Goal: Information Seeking & Learning: Check status

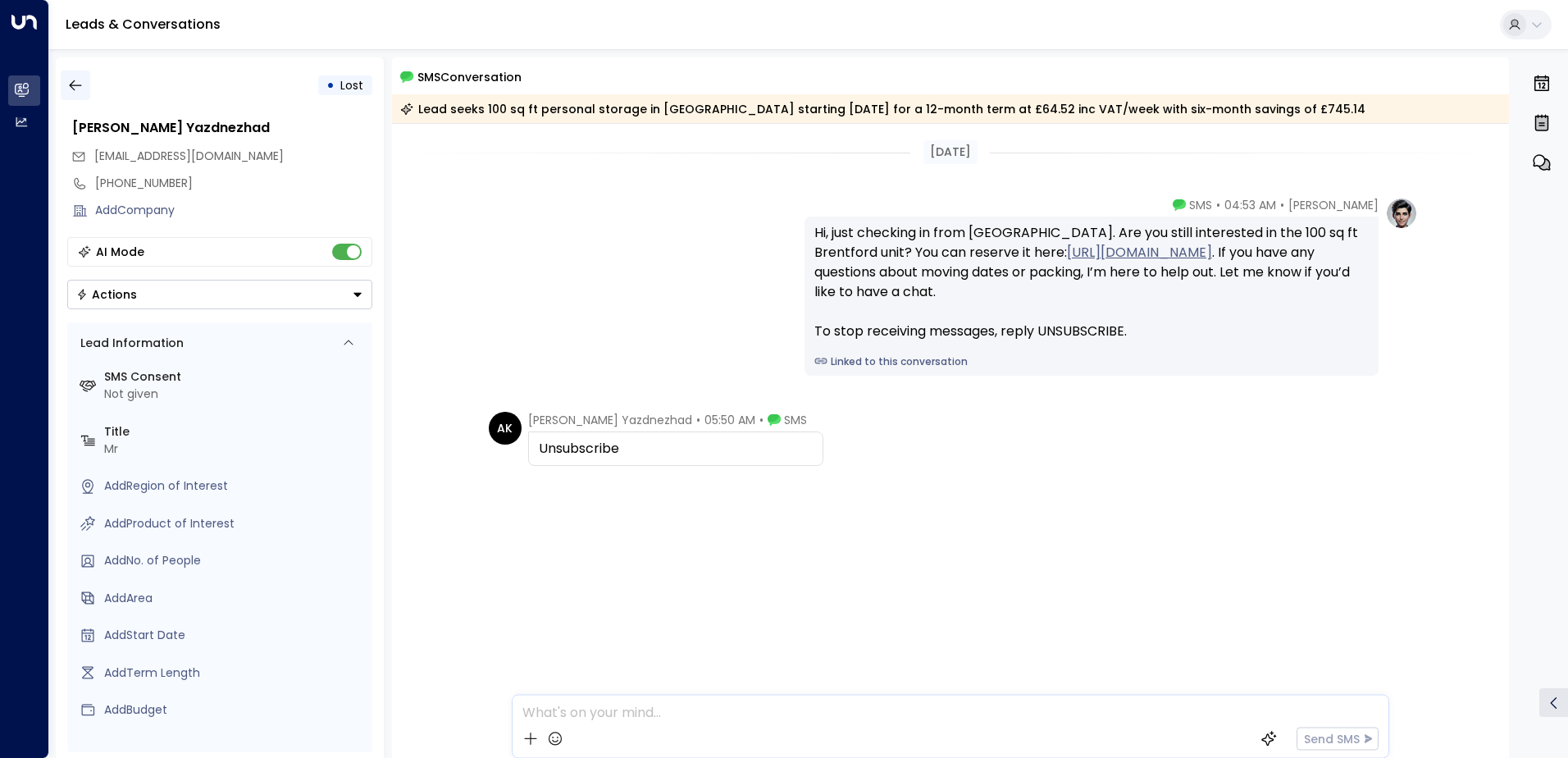
click at [68, 78] on icon "button" at bounding box center [76, 85] width 16 height 16
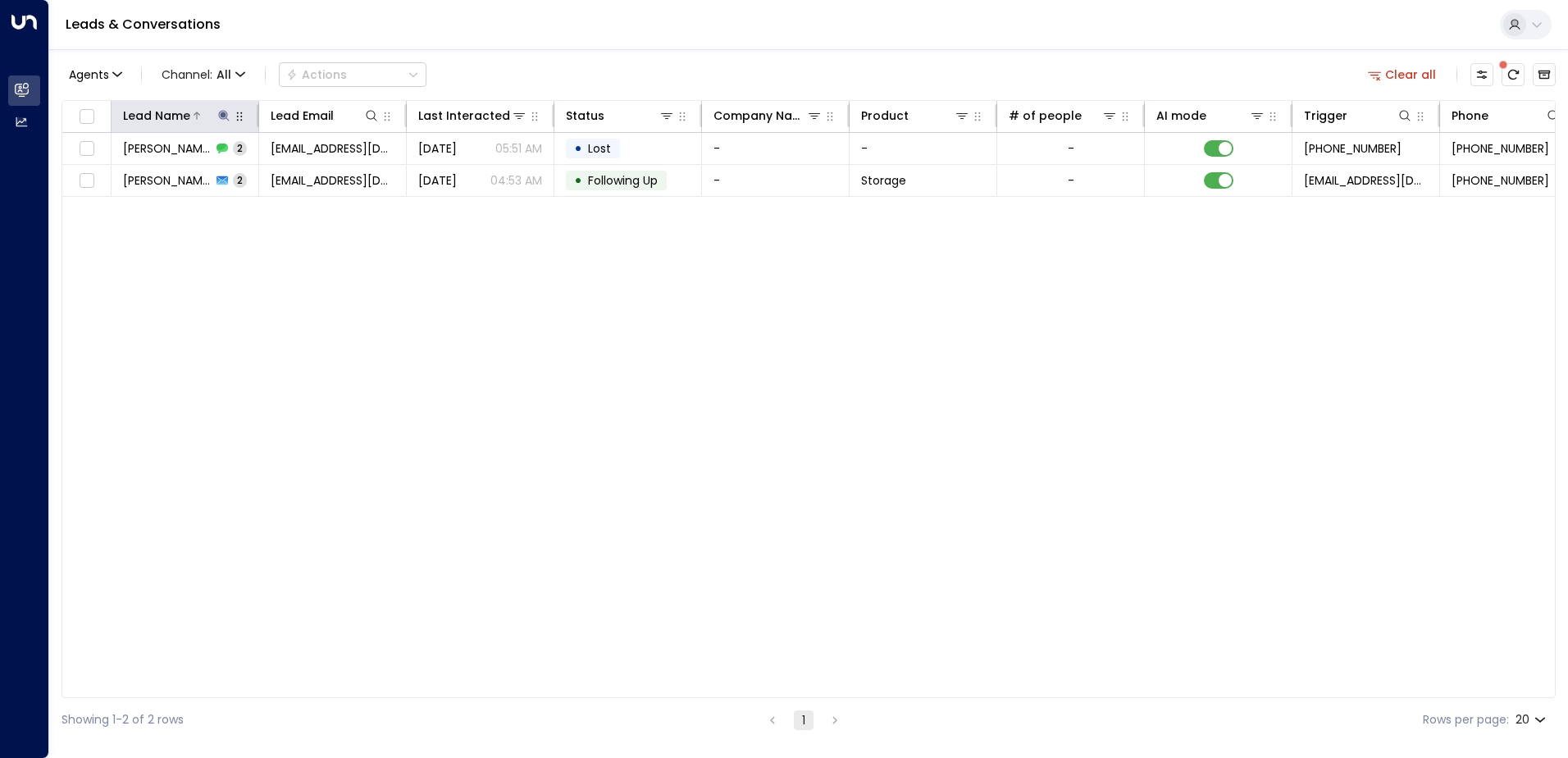
click at [224, 118] on icon at bounding box center [224, 115] width 13 height 13
click at [323, 176] on icon "button" at bounding box center [327, 176] width 11 height 11
click at [247, 179] on input "text" at bounding box center [224, 175] width 227 height 30
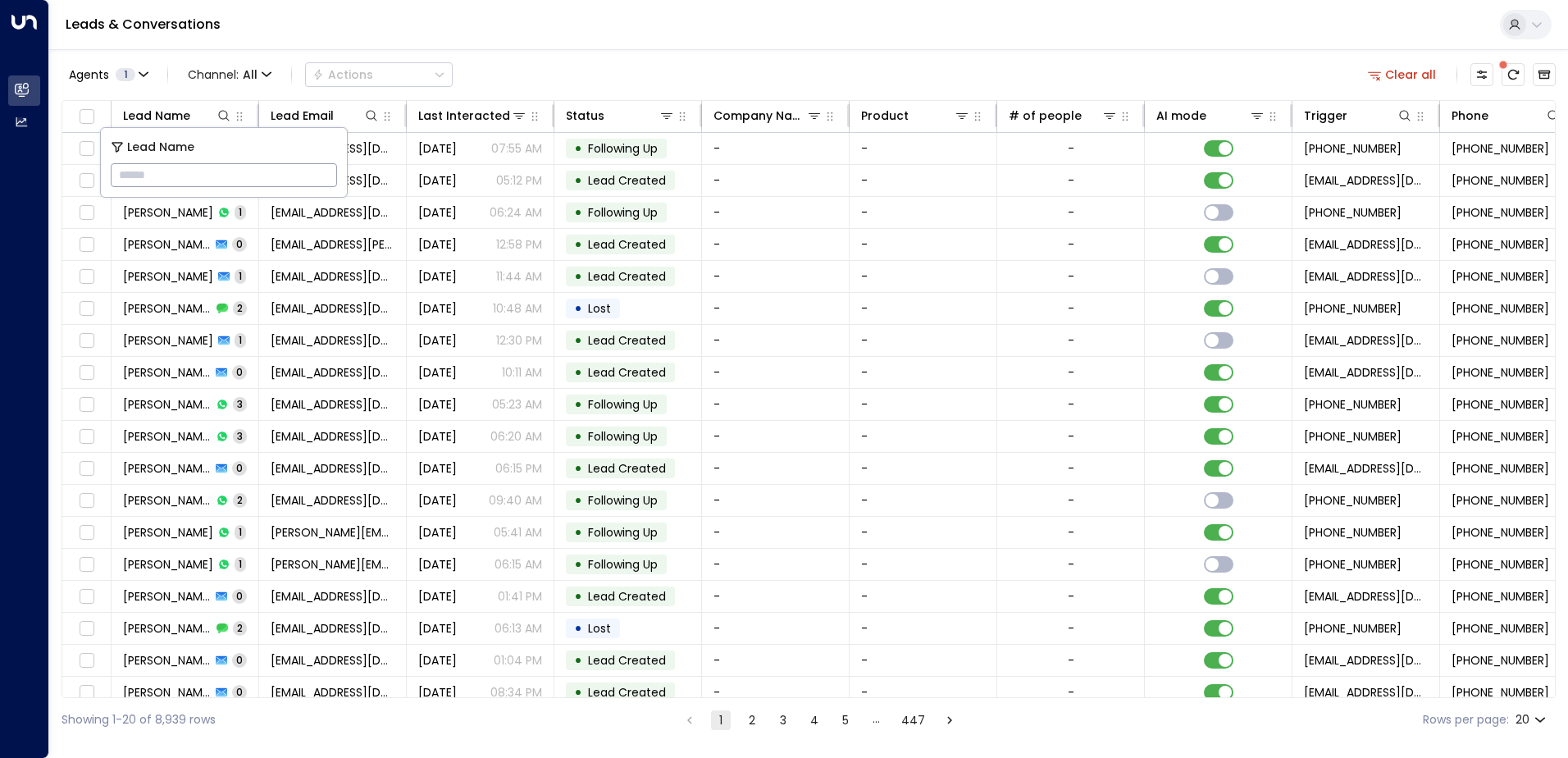
type input "**********"
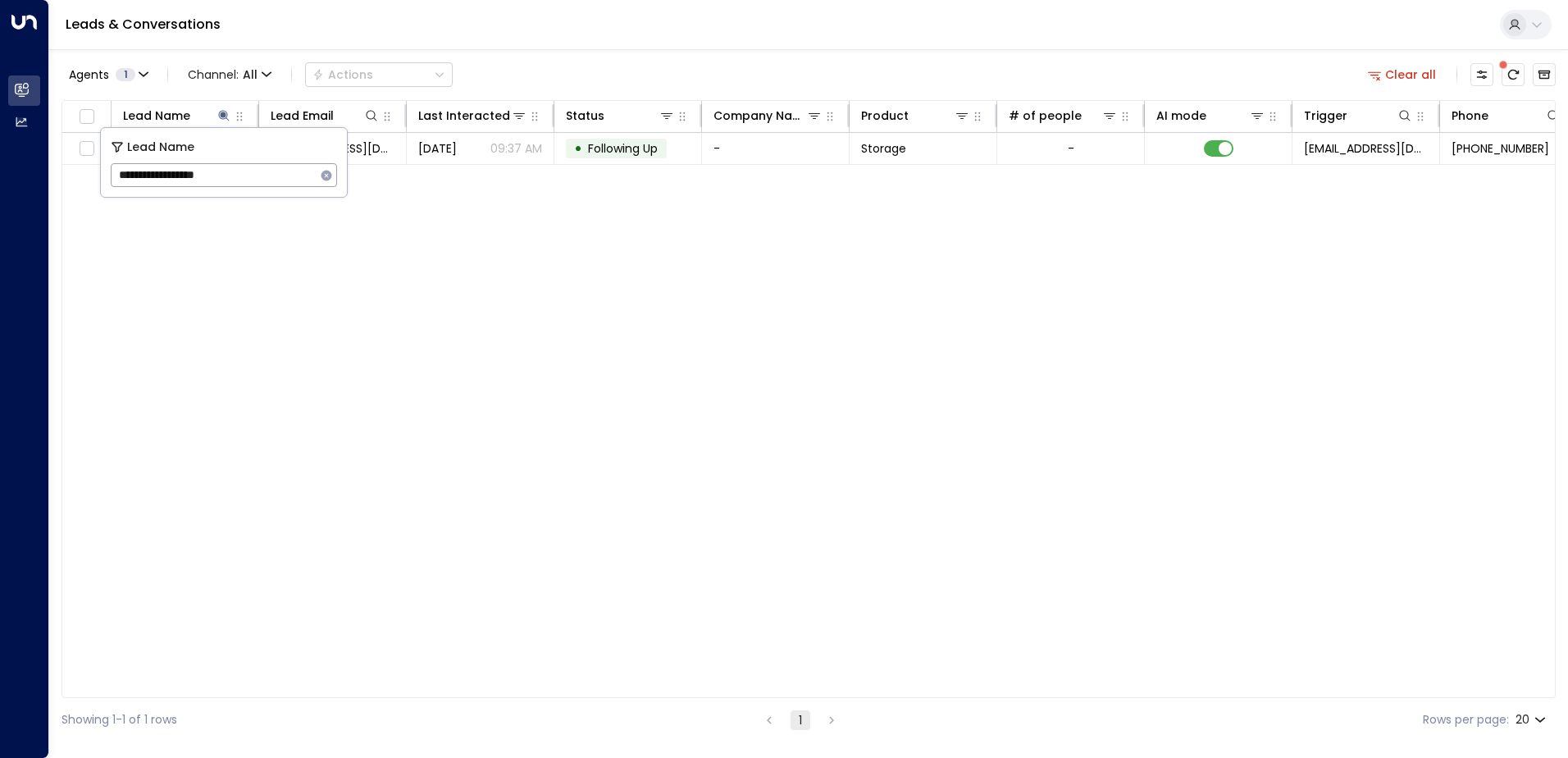
click at [514, 505] on div "Lead Name Lead Email Last Interacted Status Company Name Product # of people AI…" at bounding box center [808, 399] width 1494 height 598
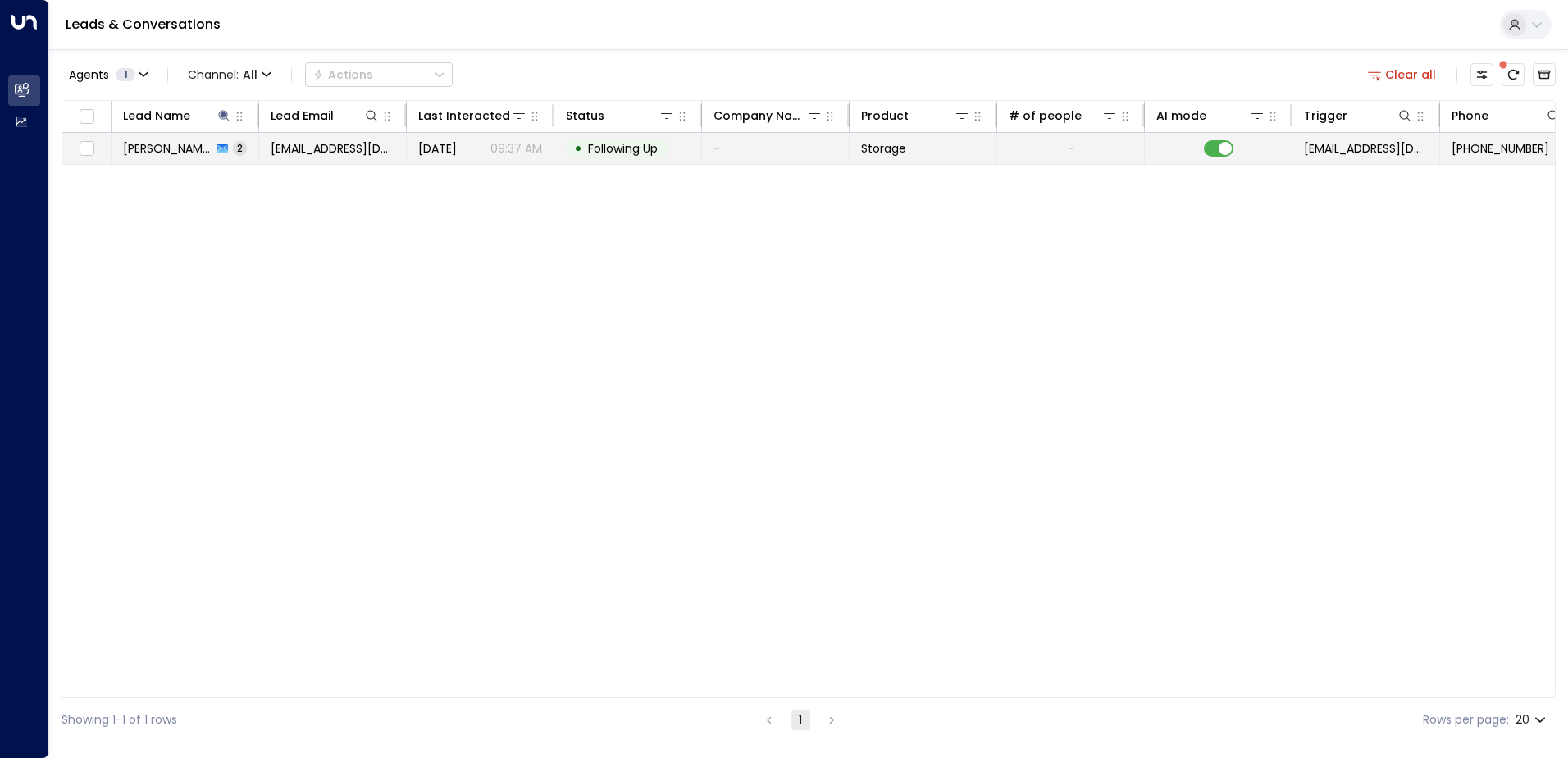
click at [484, 164] on td "[DATE] 09:37 AM" at bounding box center [481, 148] width 148 height 31
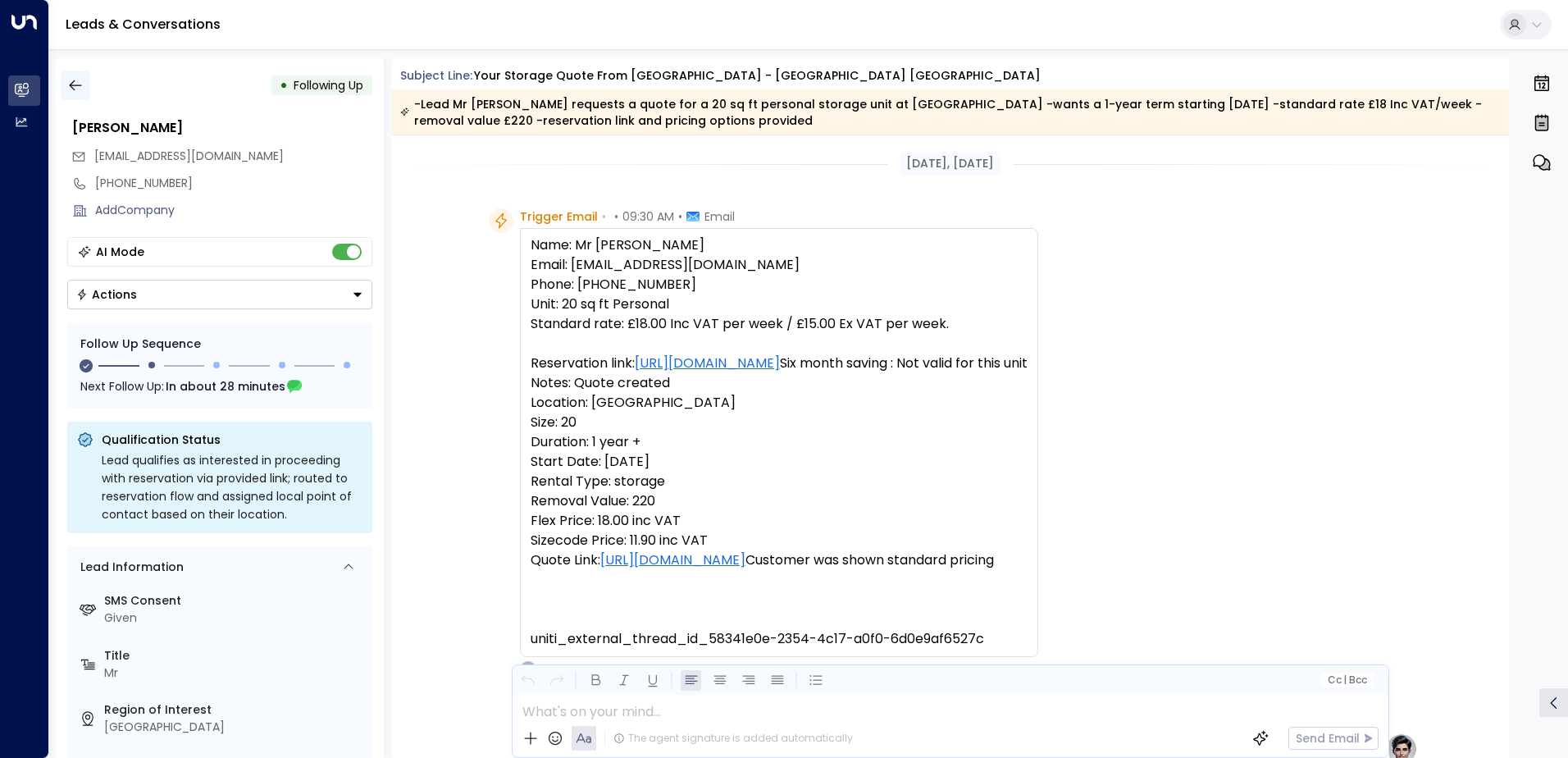
click at [81, 83] on icon "button" at bounding box center [76, 85] width 16 height 16
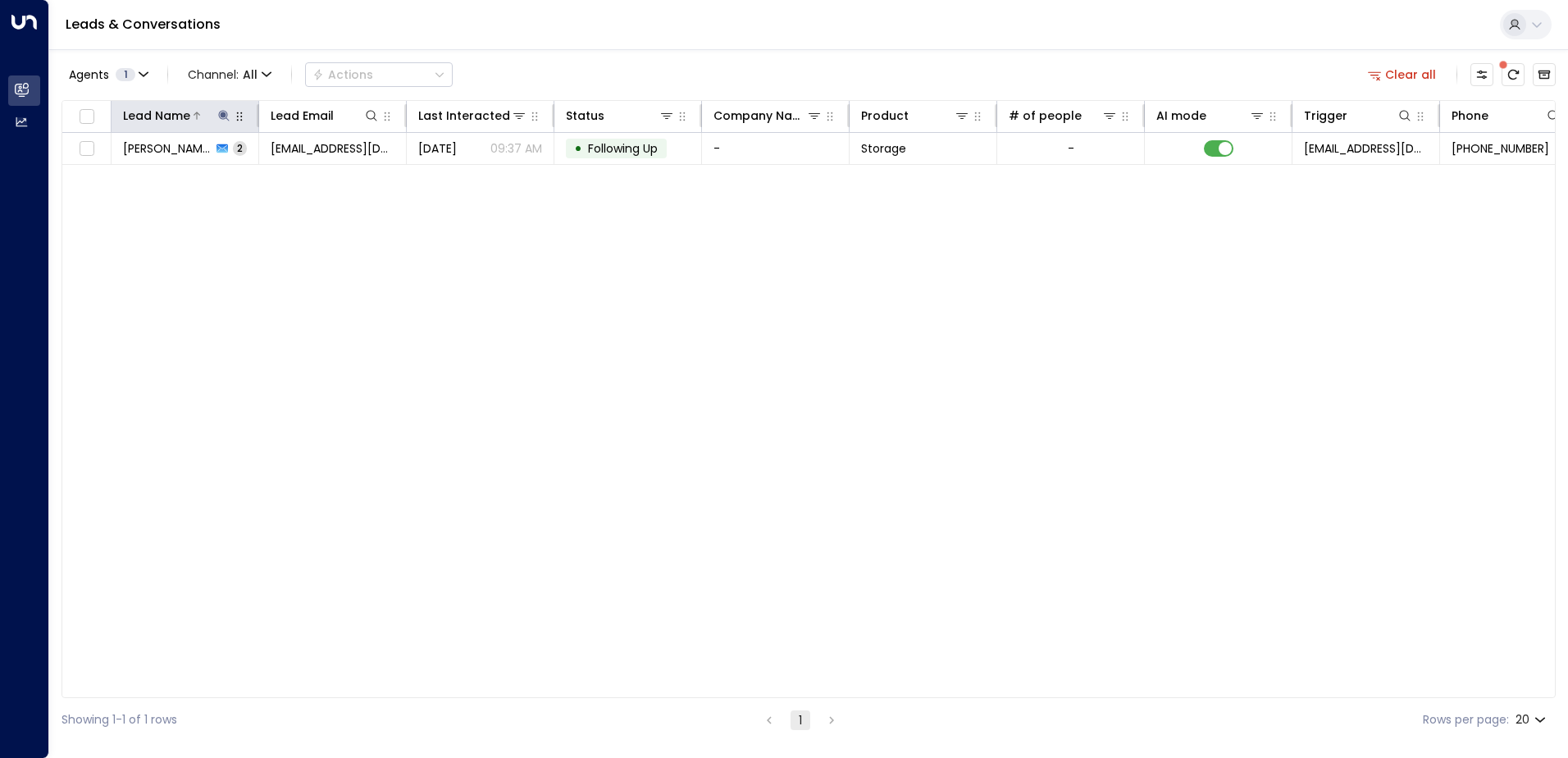
click at [221, 118] on icon at bounding box center [224, 115] width 13 height 13
click at [321, 172] on icon "button" at bounding box center [326, 176] width 13 height 13
click at [319, 176] on input "text" at bounding box center [224, 175] width 227 height 30
paste input "**********"
type input "**********"
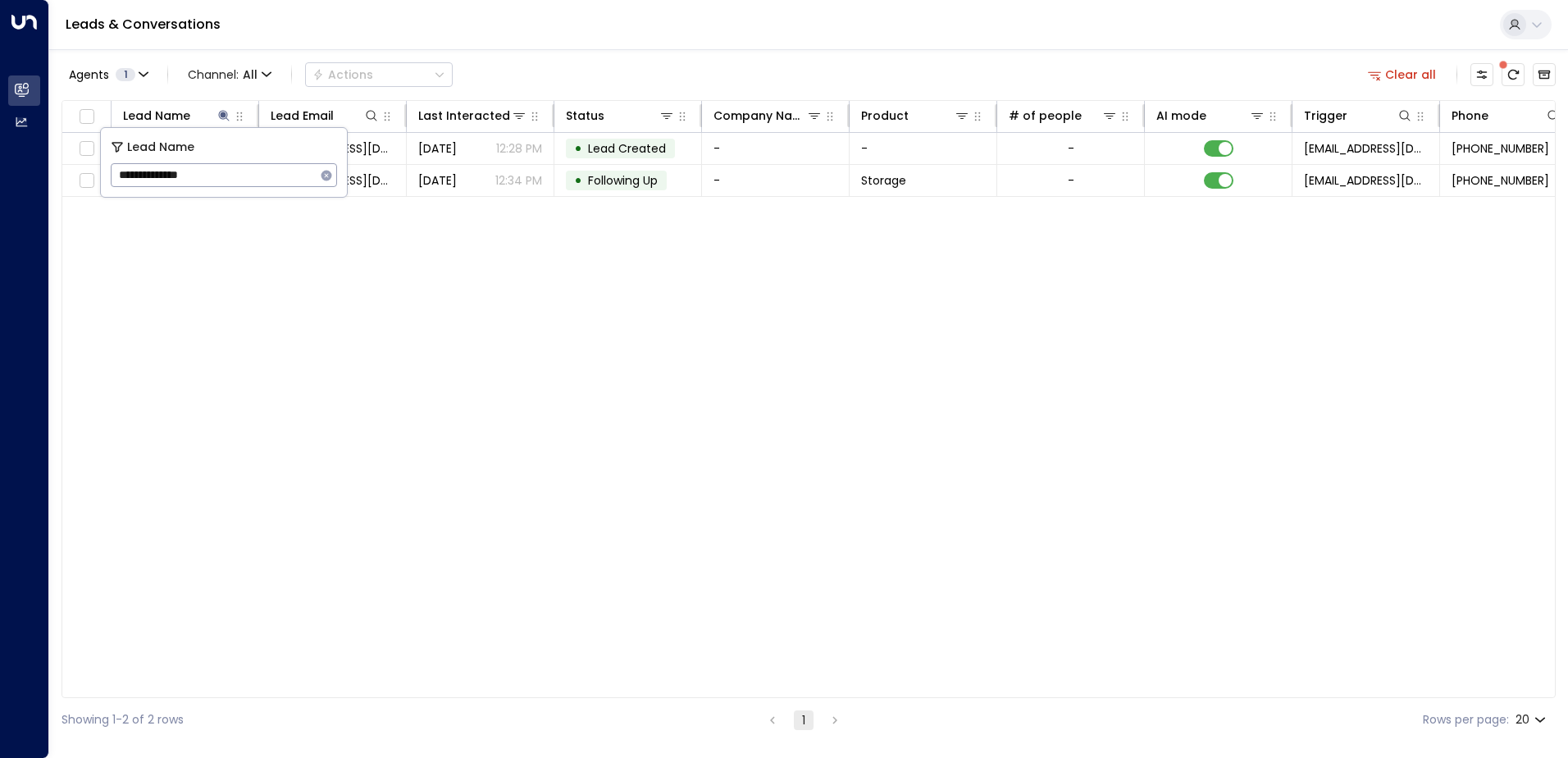
click at [572, 225] on div "Lead Name Lead Email Last Interacted Status Company Name Product # of people AI…" at bounding box center [808, 399] width 1494 height 598
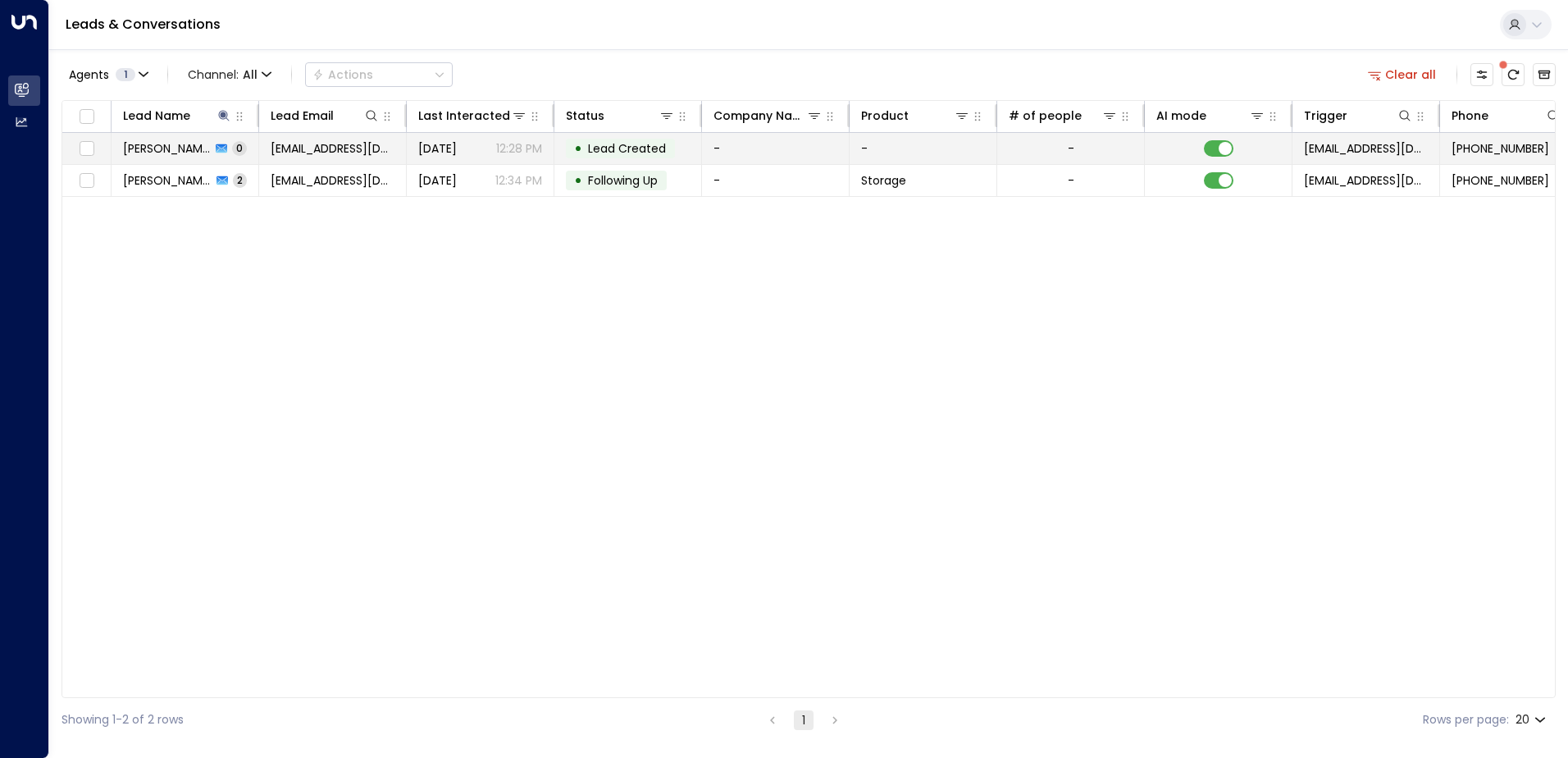
click at [594, 163] on td "• Lead Created" at bounding box center [629, 148] width 148 height 31
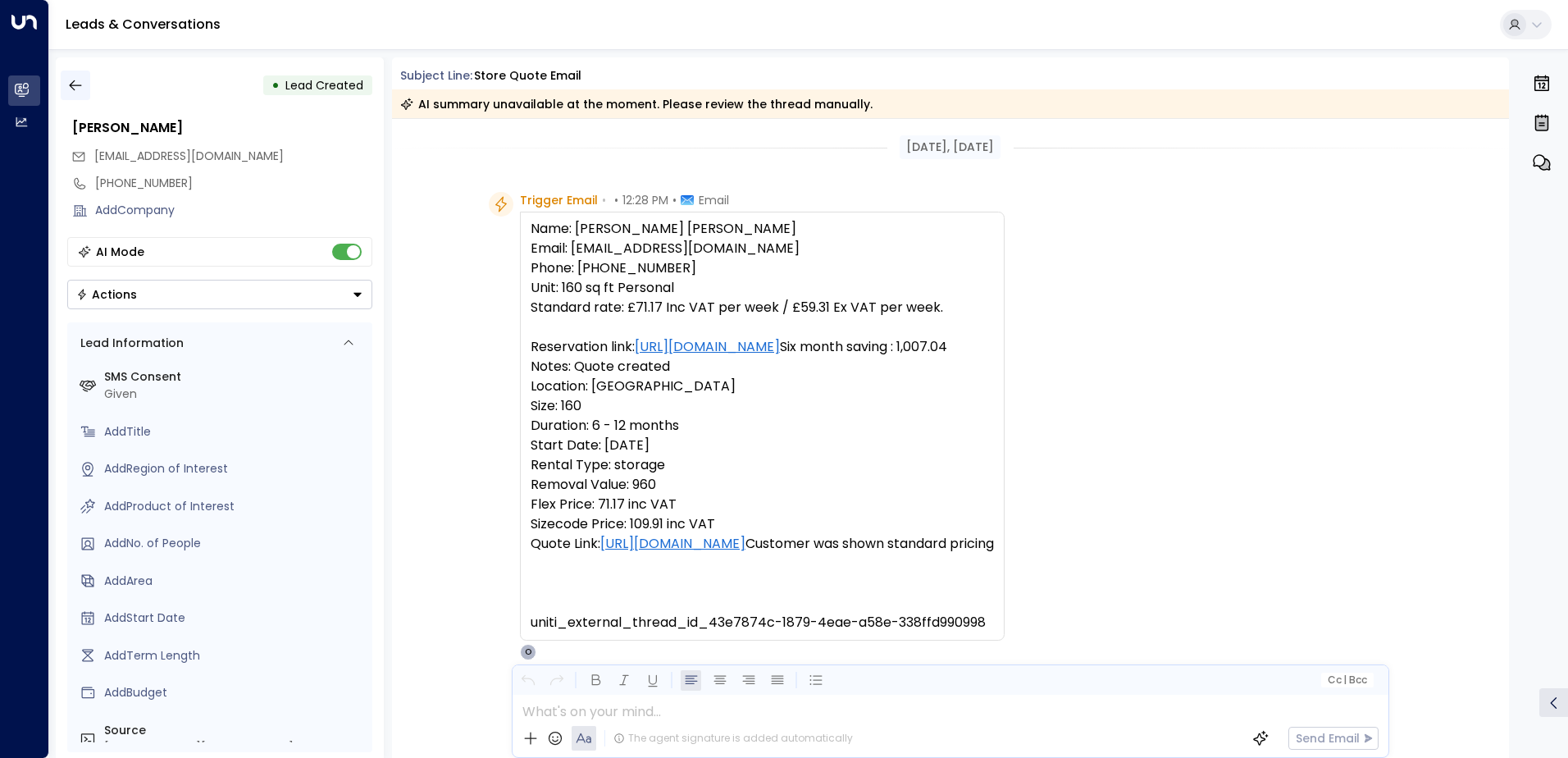
click at [87, 79] on button "button" at bounding box center [75, 85] width 29 height 29
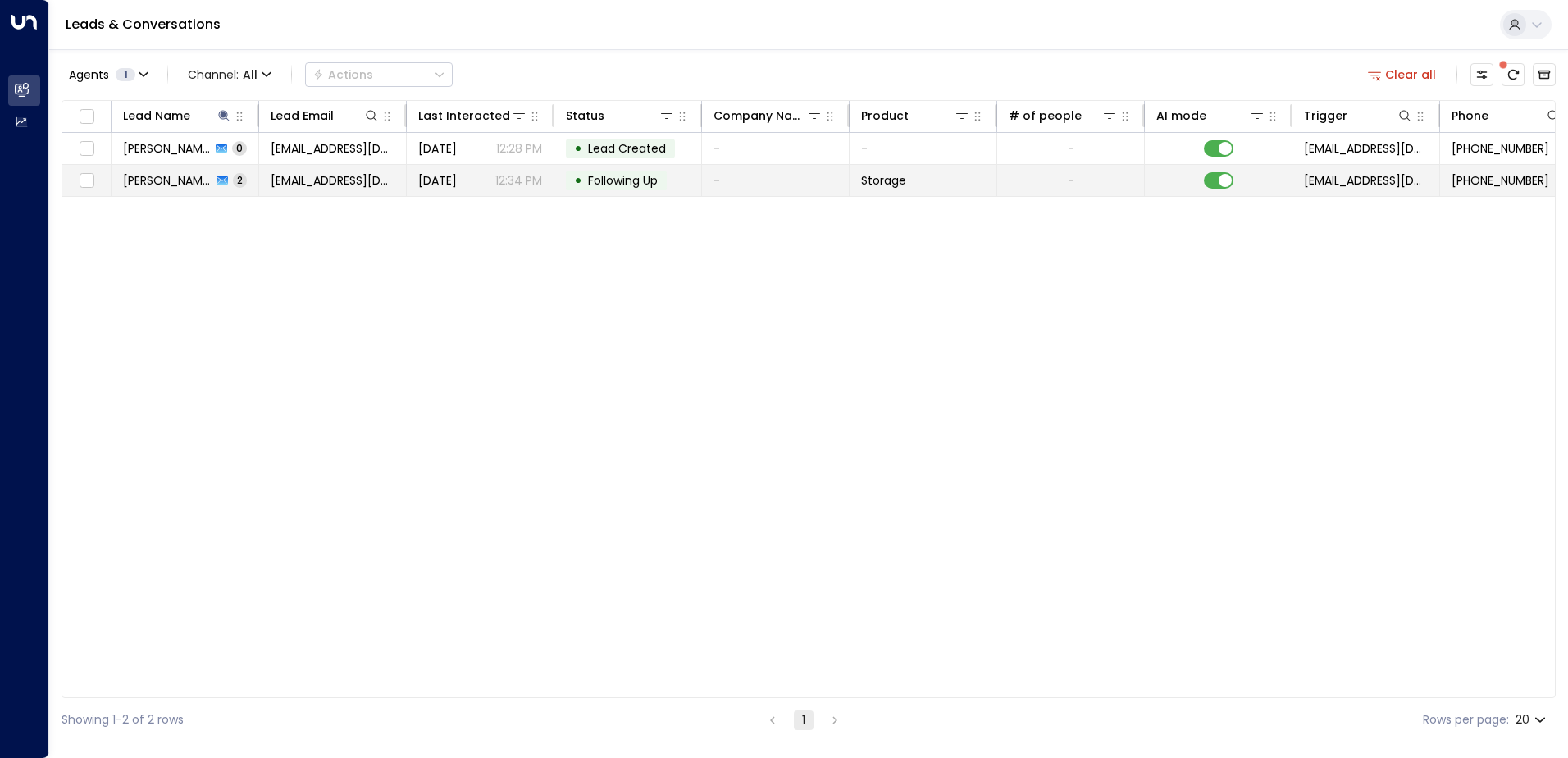
click at [635, 194] on td "• Following Up" at bounding box center [629, 180] width 148 height 31
